Goal: Information Seeking & Learning: Learn about a topic

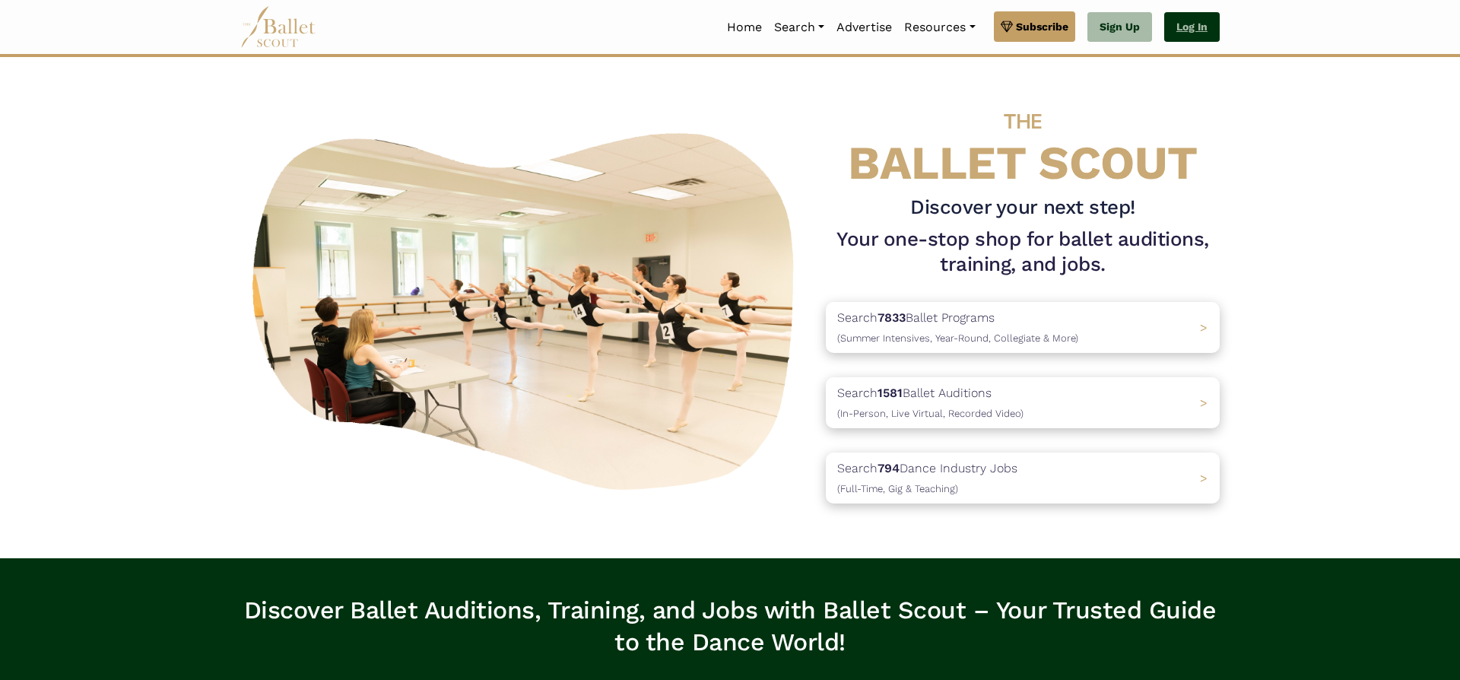
click at [1194, 35] on link "Log In" at bounding box center [1192, 27] width 56 height 30
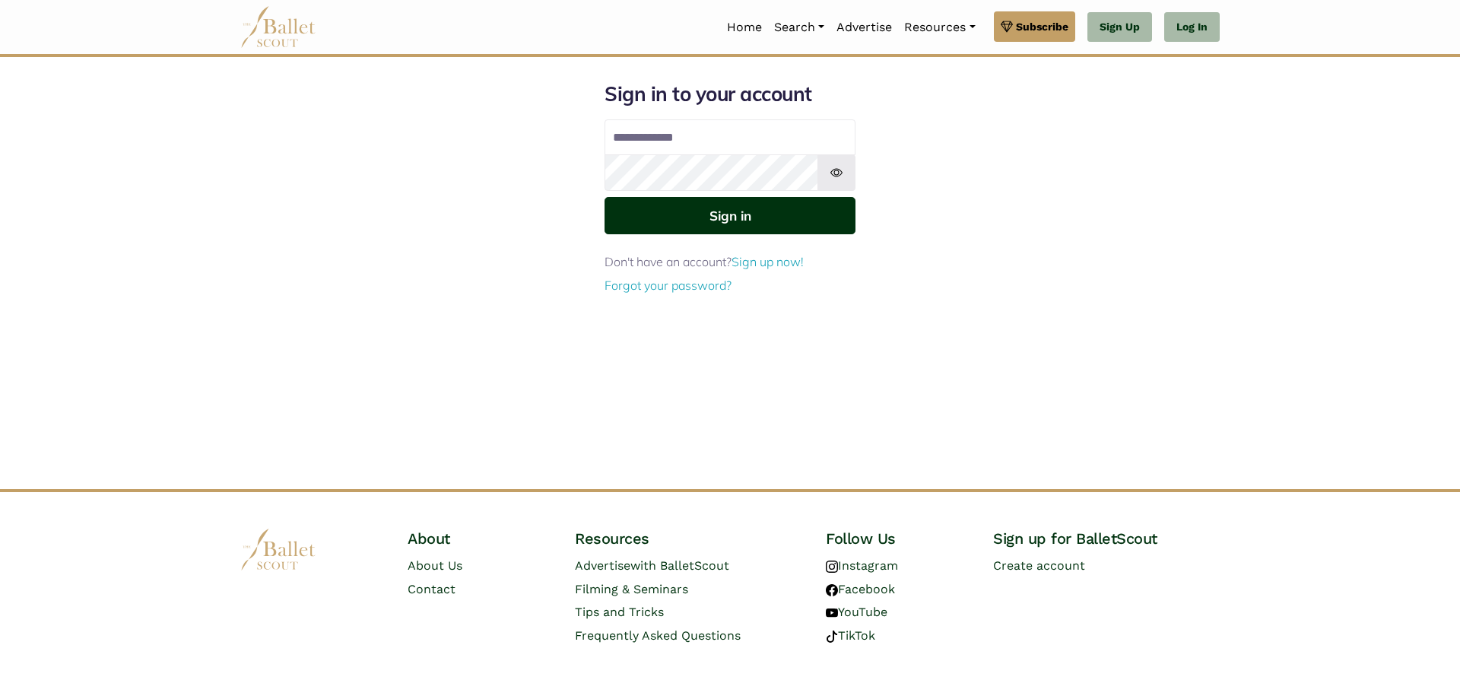
type input "**********"
click at [788, 221] on button "Sign in" at bounding box center [730, 215] width 251 height 37
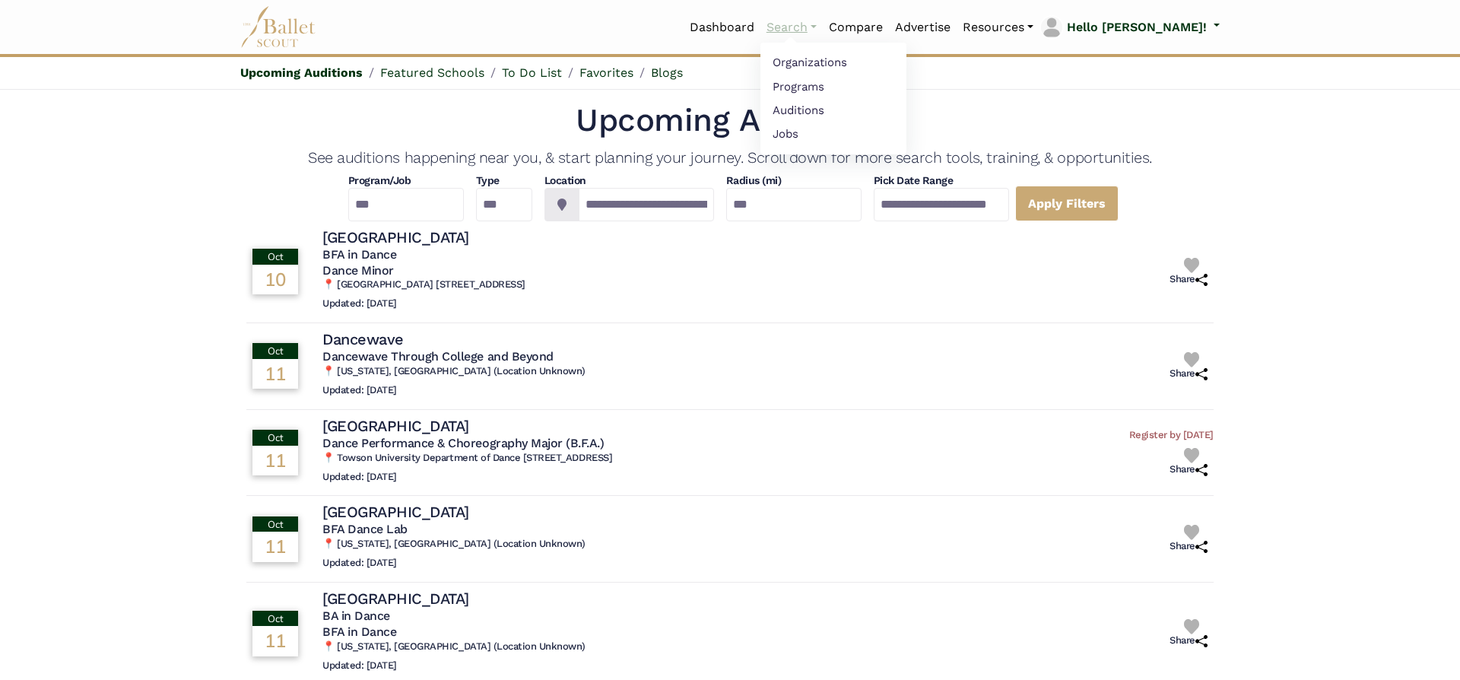
click at [823, 28] on link "Search" at bounding box center [791, 27] width 62 height 32
click at [852, 62] on link "Organizations" at bounding box center [833, 63] width 146 height 24
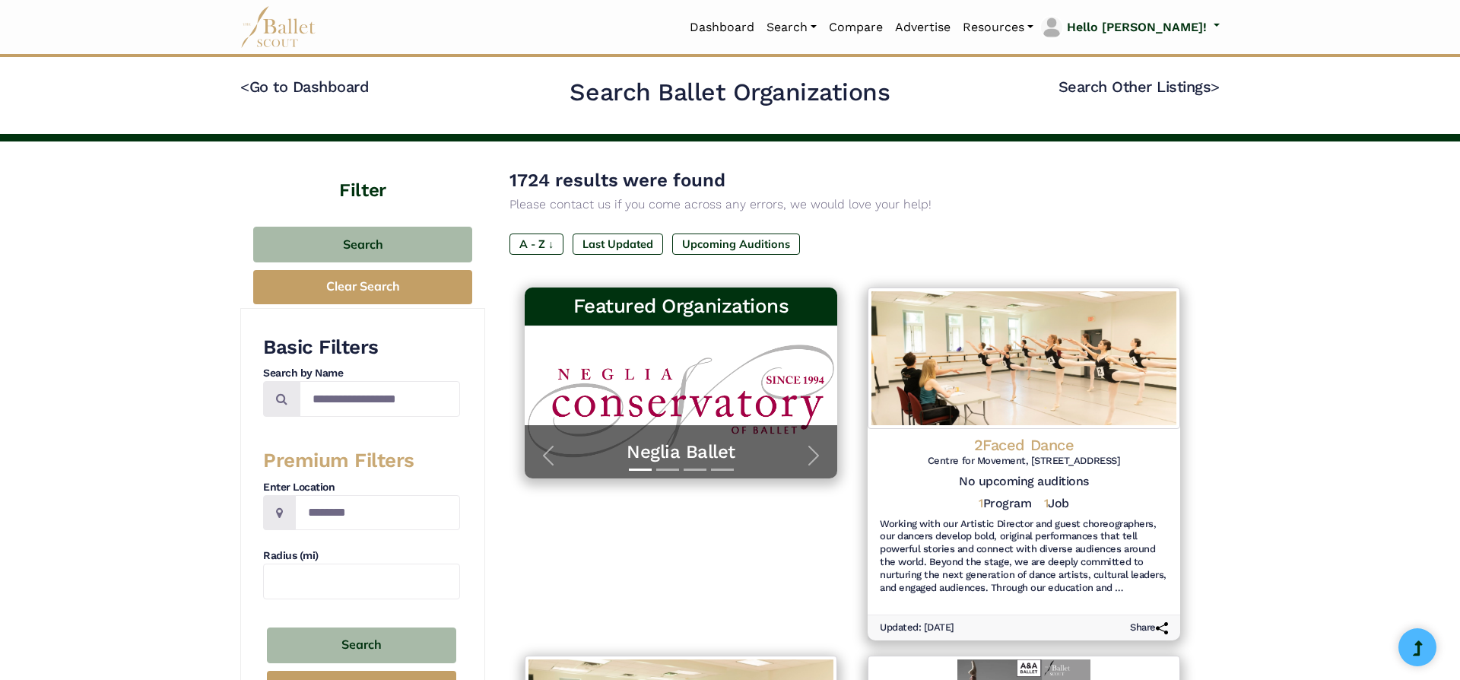
click at [354, 418] on div "Basic Filters Search by Name Premium Filters Enter Location Radius (mi) Search …" at bounding box center [361, 522] width 197 height 374
click at [370, 392] on input "Search by names..." at bounding box center [380, 399] width 160 height 36
type input "****"
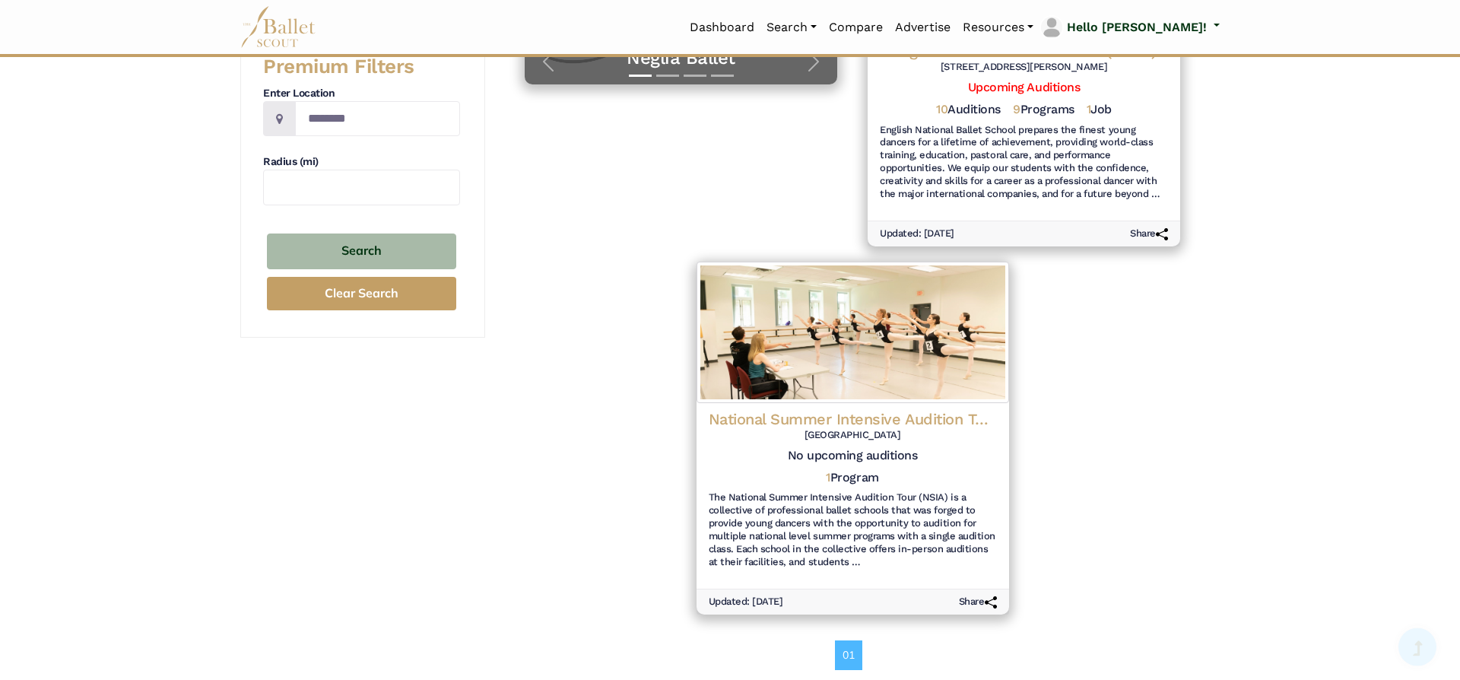
scroll to position [392, 0]
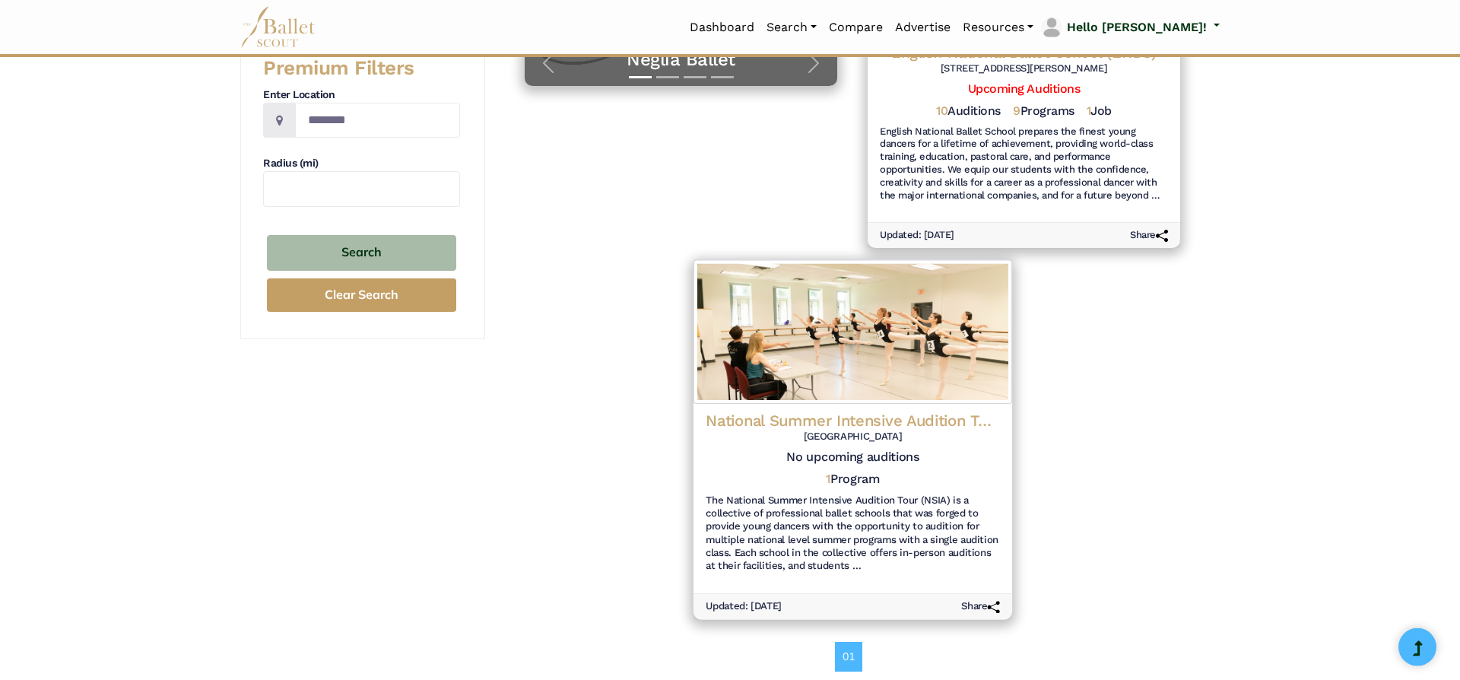
click at [954, 411] on h4 "National Summer Intensive Audition Tour (NSIA)" at bounding box center [853, 420] width 294 height 21
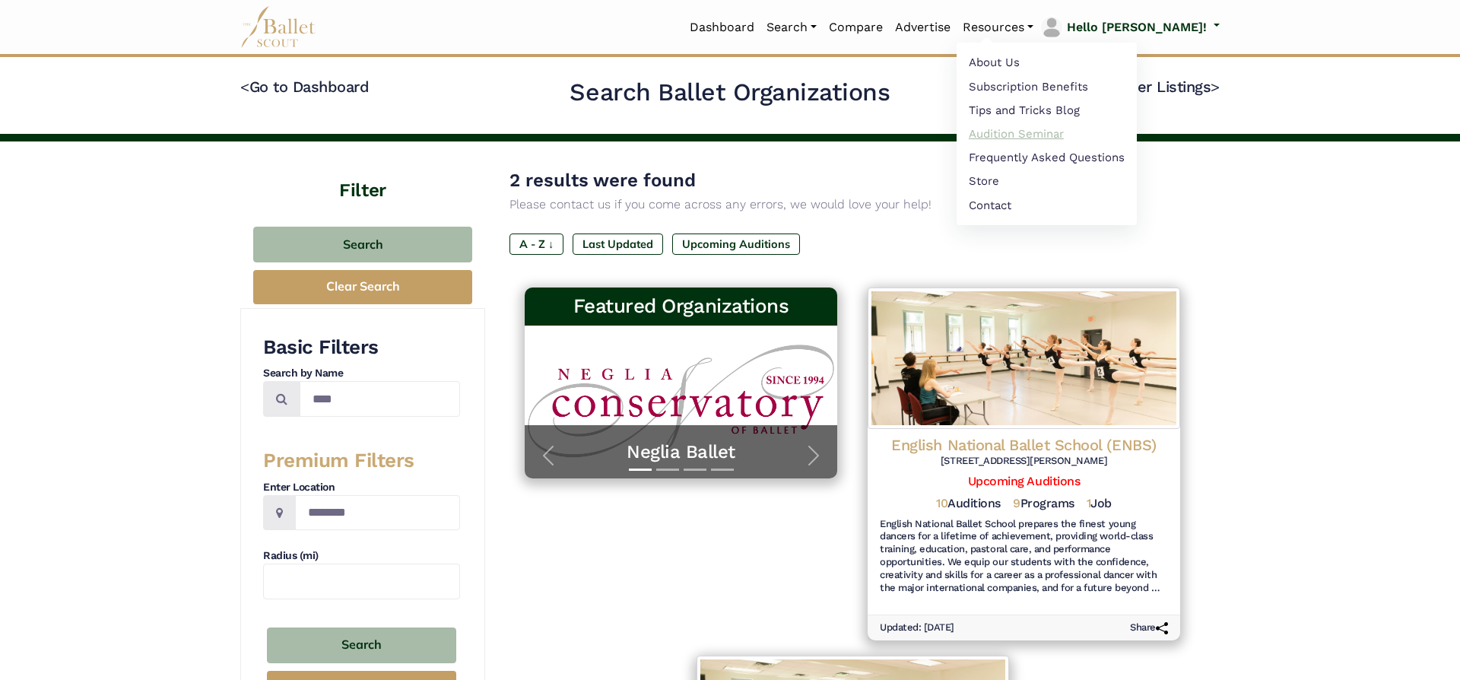
click at [1051, 134] on link "Audition Seminar" at bounding box center [1047, 134] width 180 height 24
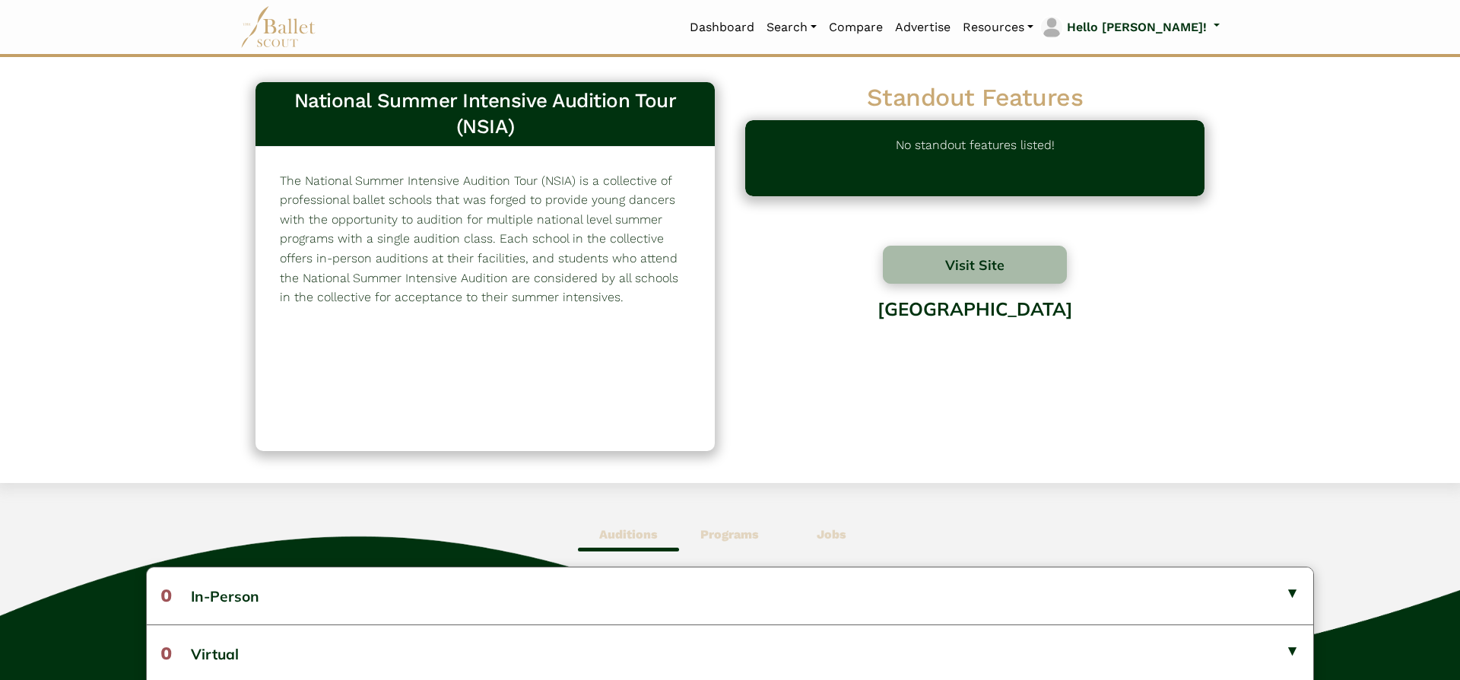
click at [729, 539] on b "Programs" at bounding box center [729, 534] width 59 height 14
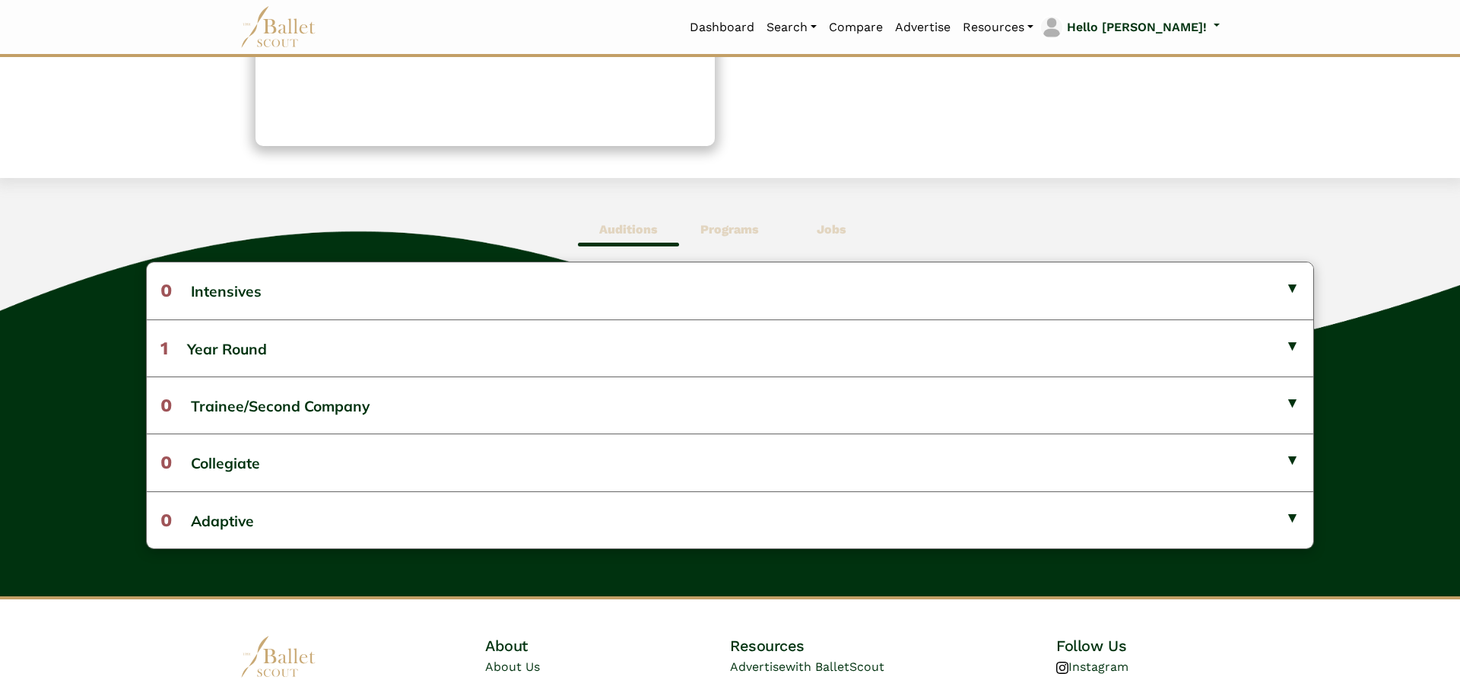
scroll to position [303, 0]
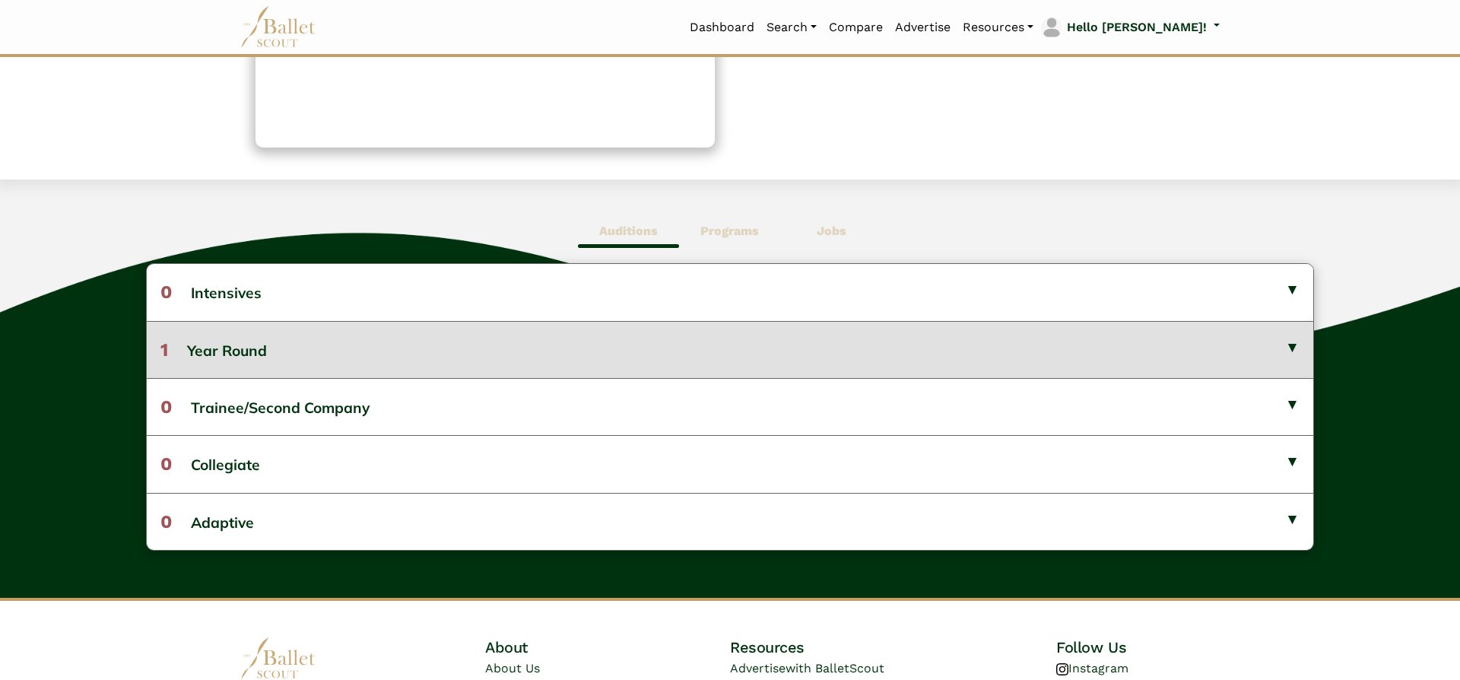
click at [1173, 367] on button "1 Year Round" at bounding box center [730, 349] width 1166 height 57
